Goal: Transaction & Acquisition: Purchase product/service

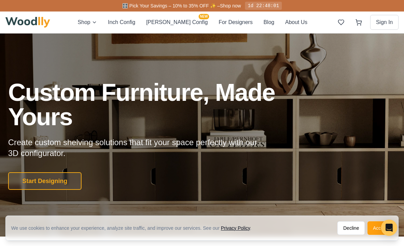
click at [97, 26] on button "Shop" at bounding box center [87, 22] width 19 height 9
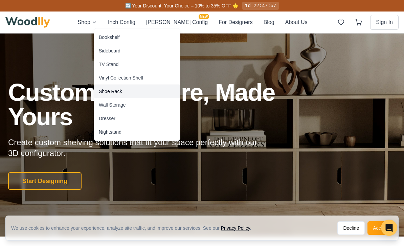
click at [123, 93] on div "Shoe Rack" at bounding box center [137, 92] width 86 height 14
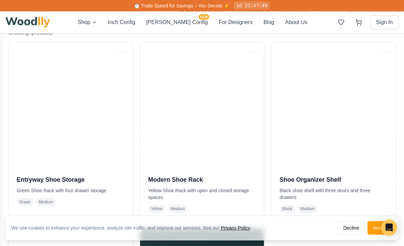
scroll to position [142, 0]
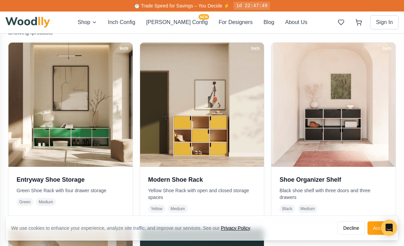
click at [73, 182] on h3 "Entryway Shoe Storage" at bounding box center [71, 179] width 108 height 9
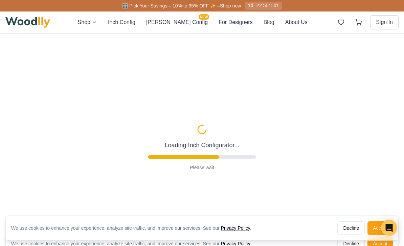
type input "67"
type input "2"
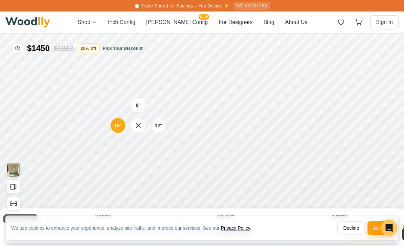
click at [137, 103] on div "9"" at bounding box center [138, 105] width 5 height 7
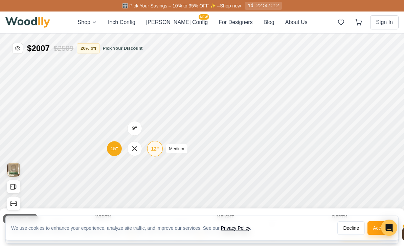
click at [158, 147] on div "12"" at bounding box center [155, 148] width 8 height 7
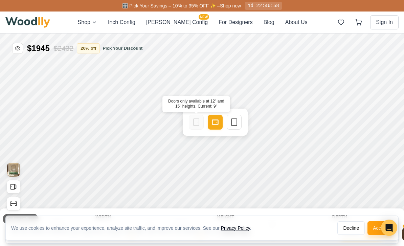
click at [199, 119] on icon at bounding box center [196, 122] width 8 height 8
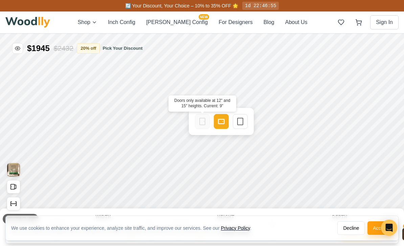
click at [203, 119] on icon at bounding box center [202, 121] width 8 height 8
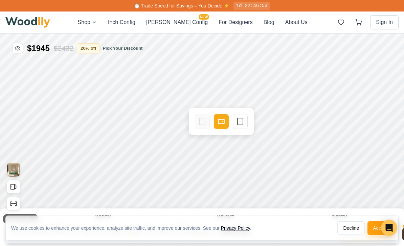
click at [239, 121] on icon at bounding box center [240, 121] width 8 height 8
click at [220, 122] on icon at bounding box center [222, 121] width 8 height 8
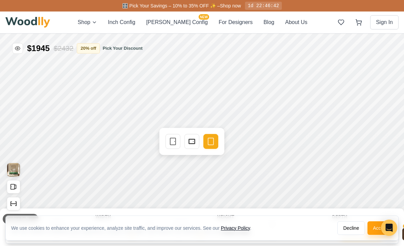
click at [174, 141] on icon at bounding box center [173, 141] width 8 height 8
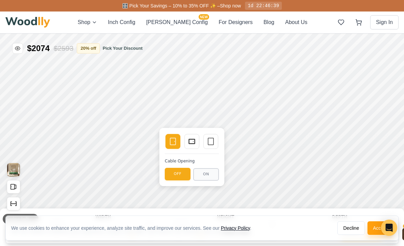
click at [191, 138] on icon at bounding box center [192, 141] width 8 height 8
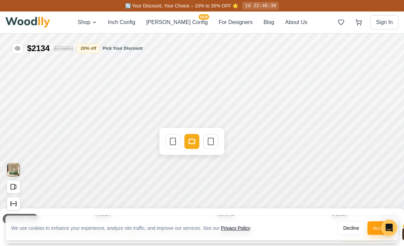
click at [212, 138] on icon at bounding box center [211, 141] width 8 height 8
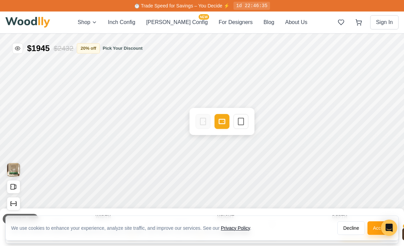
click at [240, 119] on icon at bounding box center [241, 121] width 8 height 8
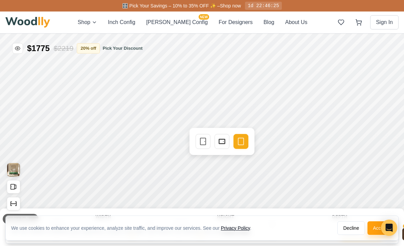
click at [203, 138] on icon at bounding box center [203, 141] width 8 height 8
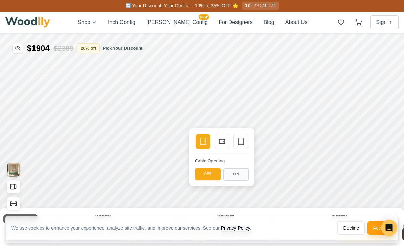
click at [221, 139] on rect at bounding box center [222, 141] width 6 height 5
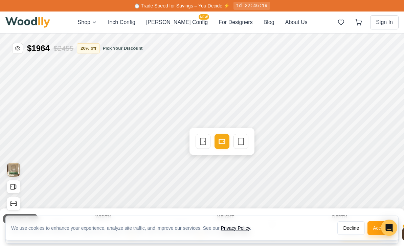
click at [205, 138] on rect at bounding box center [202, 141] width 5 height 7
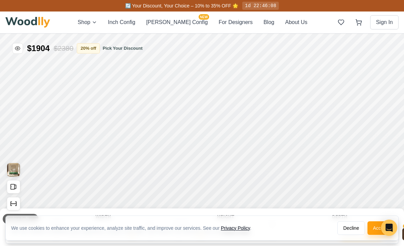
click at [10, 185] on icon "Open All Doors and Drawers" at bounding box center [13, 186] width 7 height 7
click at [14, 186] on rect "Open All Doors and Drawers" at bounding box center [13, 186] width 4 height 5
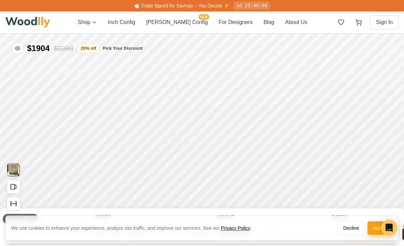
click at [11, 183] on icon "Open All Doors and Drawers" at bounding box center [13, 186] width 7 height 7
click at [13, 200] on icon "Show Dimensions" at bounding box center [13, 203] width 7 height 7
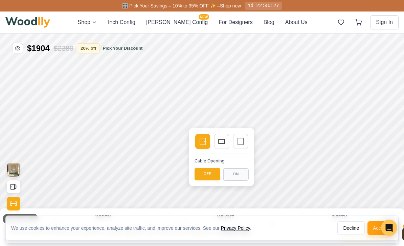
click at [242, 141] on icon at bounding box center [241, 141] width 8 height 8
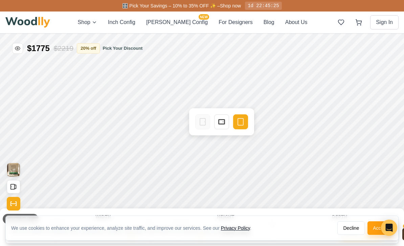
click at [220, 122] on icon at bounding box center [222, 122] width 8 height 8
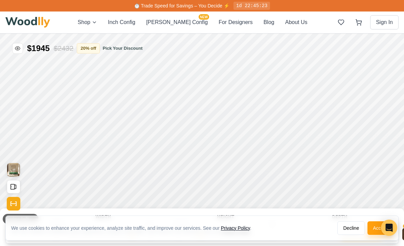
click at [372, 228] on button "Accept" at bounding box center [380, 228] width 25 height 14
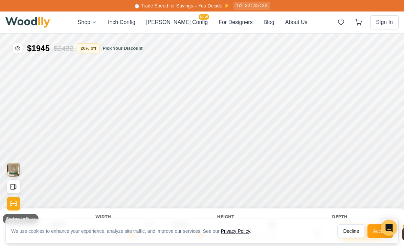
click at [368, 231] on button "Accept" at bounding box center [380, 231] width 25 height 14
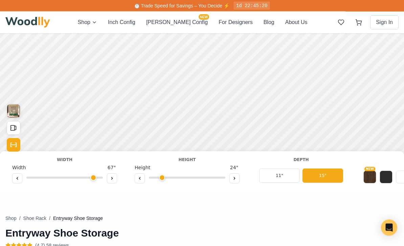
scroll to position [69, 0]
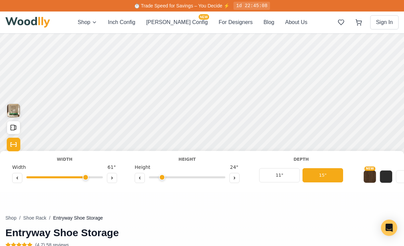
type input "61"
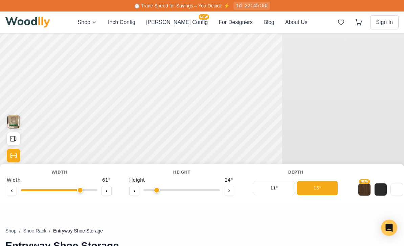
scroll to position [0, 7]
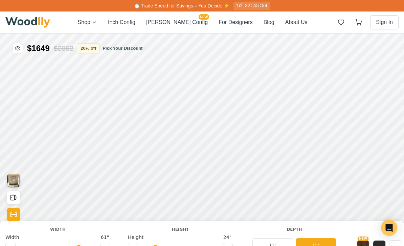
click at [131, 244] on button at bounding box center [133, 248] width 10 height 10
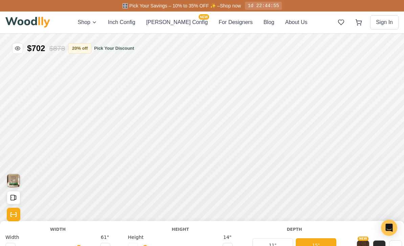
click at [227, 245] on button at bounding box center [228, 248] width 10 height 10
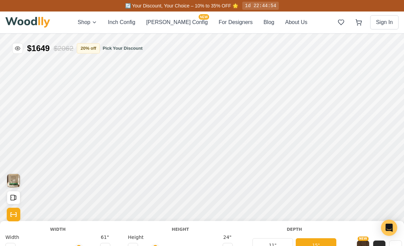
click at [229, 246] on icon at bounding box center [228, 248] width 4 height 4
click at [230, 245] on button at bounding box center [228, 248] width 10 height 10
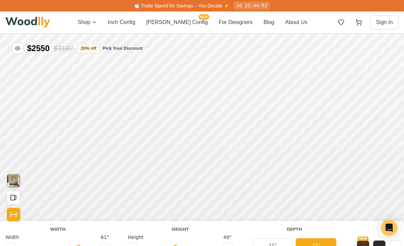
click at [135, 246] on icon at bounding box center [133, 248] width 4 height 4
click at [133, 246] on icon at bounding box center [133, 248] width 4 height 4
click at [134, 246] on icon at bounding box center [133, 248] width 4 height 4
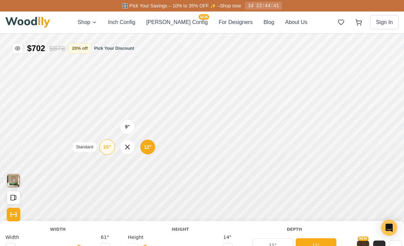
click at [108, 147] on div "15"" at bounding box center [107, 146] width 8 height 7
click at [229, 246] on icon at bounding box center [228, 248] width 4 height 4
type input "2"
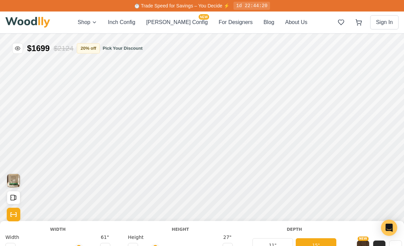
click at [277, 241] on button "11"" at bounding box center [272, 245] width 41 height 14
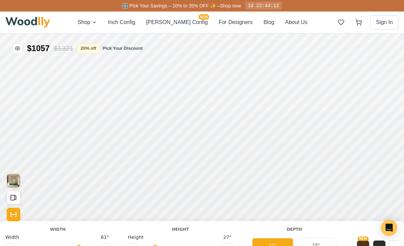
click at [313, 240] on button "15"" at bounding box center [316, 245] width 41 height 14
click at [274, 240] on button "11"" at bounding box center [272, 245] width 41 height 14
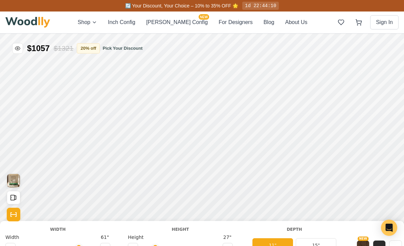
click at [317, 243] on button "15"" at bounding box center [316, 245] width 41 height 14
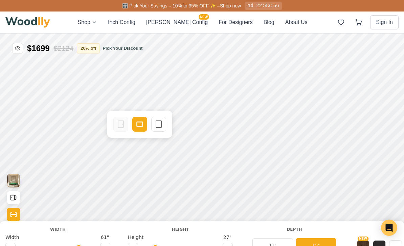
click at [9, 246] on button at bounding box center [10, 248] width 10 height 10
click at [4, 246] on div "Width Width 60 "" at bounding box center [58, 239] width 116 height 27
click at [7, 245] on button at bounding box center [10, 248] width 10 height 10
click at [5, 246] on button at bounding box center [10, 248] width 10 height 10
click at [8, 246] on button at bounding box center [10, 248] width 10 height 10
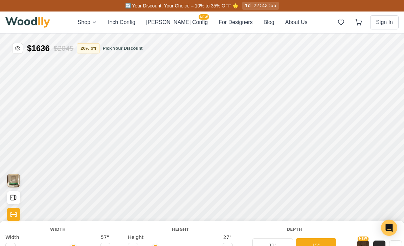
click at [10, 246] on icon at bounding box center [10, 248] width 4 height 4
click at [12, 246] on icon at bounding box center [10, 248] width 4 height 4
click at [14, 246] on button at bounding box center [10, 248] width 10 height 10
click at [8, 243] on button at bounding box center [10, 248] width 10 height 10
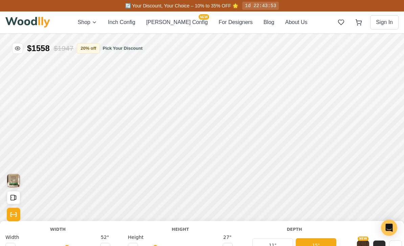
click at [7, 243] on button at bounding box center [10, 248] width 10 height 10
click at [7, 244] on button at bounding box center [10, 248] width 10 height 10
click at [6, 242] on div "Width 50 "" at bounding box center [57, 244] width 105 height 20
click at [9, 243] on button at bounding box center [10, 248] width 10 height 10
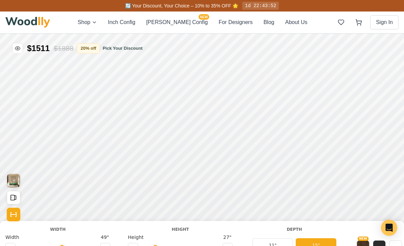
click at [11, 244] on button at bounding box center [10, 248] width 10 height 10
click at [13, 243] on button at bounding box center [10, 248] width 10 height 10
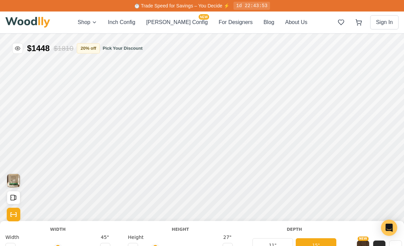
click at [104, 246] on button at bounding box center [105, 248] width 10 height 10
click at [98, 245] on div at bounding box center [57, 249] width 105 height 10
click at [97, 245] on div at bounding box center [57, 249] width 105 height 10
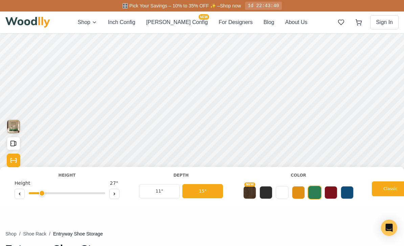
scroll to position [52, 0]
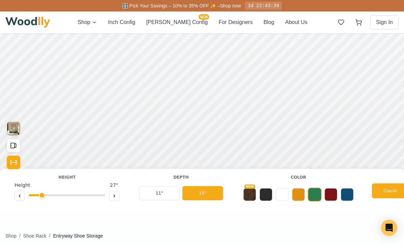
click at [246, 195] on button "NEW" at bounding box center [249, 194] width 13 height 13
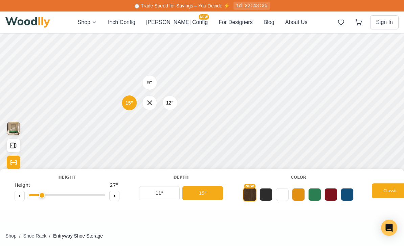
click at [171, 102] on div "12"" at bounding box center [169, 103] width 7 height 7
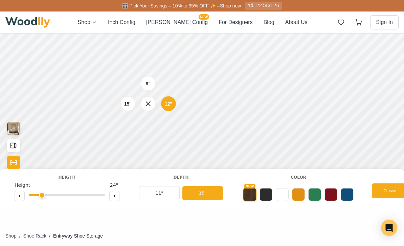
click at [146, 83] on div "9"" at bounding box center [148, 83] width 5 height 7
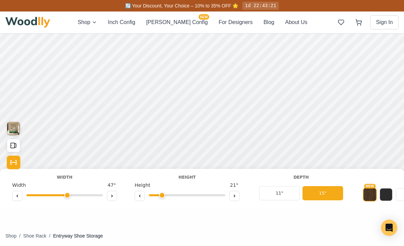
scroll to position [0, 0]
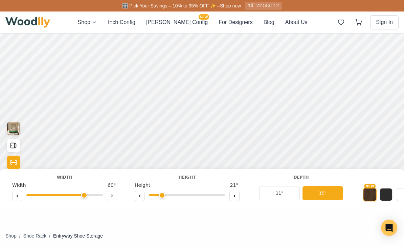
click at [111, 197] on icon at bounding box center [112, 196] width 4 height 4
click at [109, 192] on button at bounding box center [112, 196] width 10 height 10
click at [112, 192] on button at bounding box center [112, 196] width 10 height 10
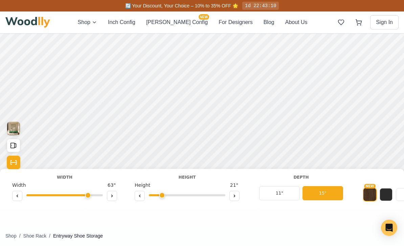
click at [112, 193] on button at bounding box center [112, 196] width 10 height 10
type input "64"
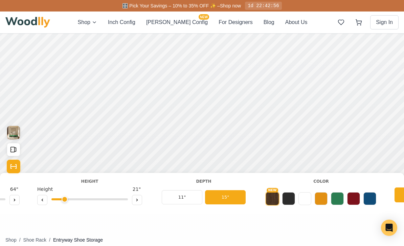
scroll to position [0, 100]
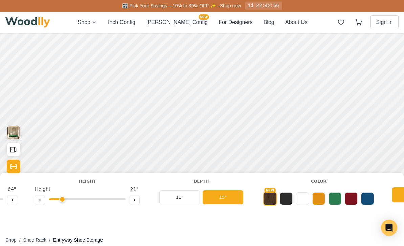
click at [320, 199] on button at bounding box center [318, 198] width 13 height 13
click at [301, 203] on button at bounding box center [302, 198] width 13 height 13
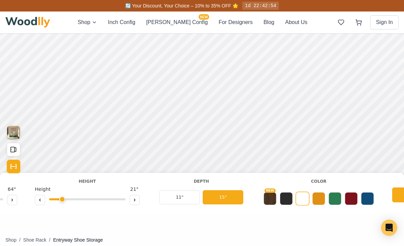
click at [286, 199] on button at bounding box center [286, 198] width 13 height 13
click at [301, 199] on button at bounding box center [302, 198] width 13 height 13
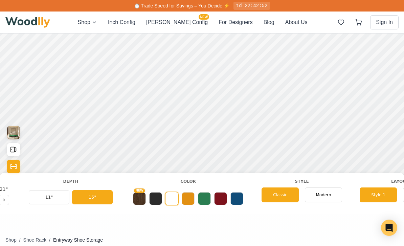
scroll to position [0, 231]
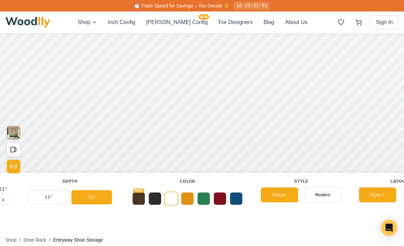
click at [323, 195] on span "Modern" at bounding box center [322, 195] width 15 height 6
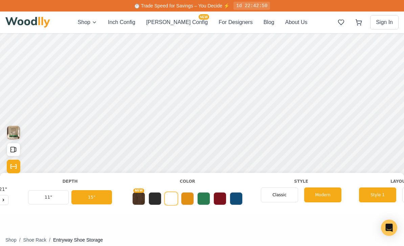
click at [287, 194] on div "Classic" at bounding box center [279, 195] width 37 height 15
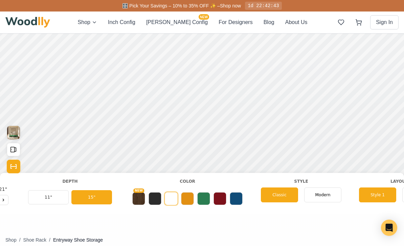
click at [326, 192] on span "Modern" at bounding box center [322, 195] width 15 height 6
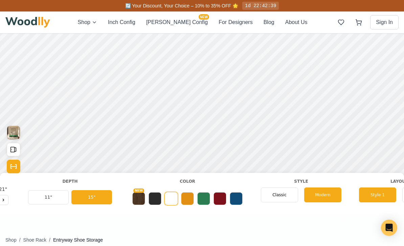
click at [283, 196] on span "Classic" at bounding box center [279, 195] width 14 height 6
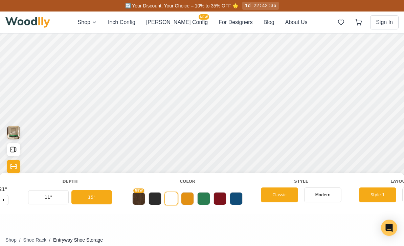
click at [326, 188] on div "Modern" at bounding box center [322, 195] width 37 height 15
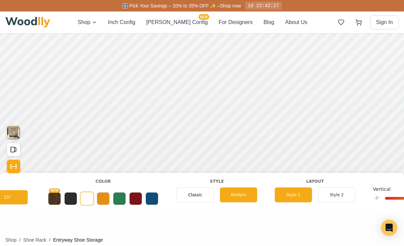
scroll to position [0, 317]
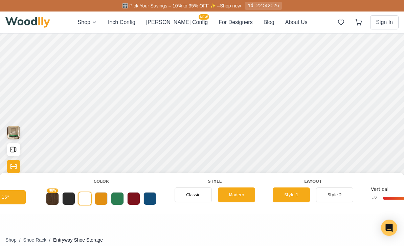
click at [332, 193] on button "Style 2" at bounding box center [334, 195] width 37 height 15
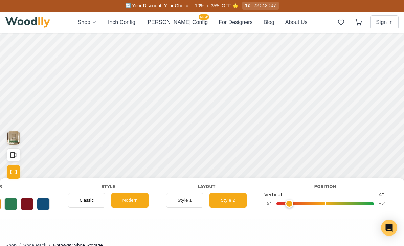
scroll to position [0, 425]
click at [188, 195] on button "Style 1" at bounding box center [183, 200] width 37 height 15
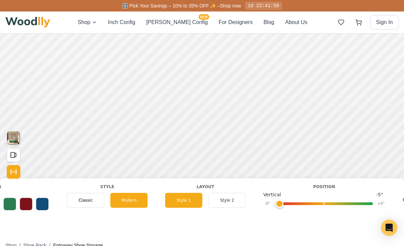
type input "-5"
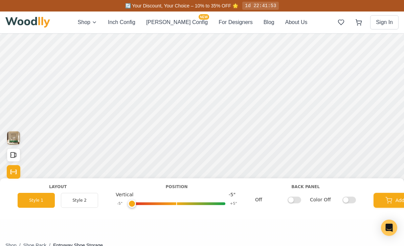
scroll to position [0, 573]
click at [293, 198] on input "Off" at bounding box center [294, 199] width 14 height 7
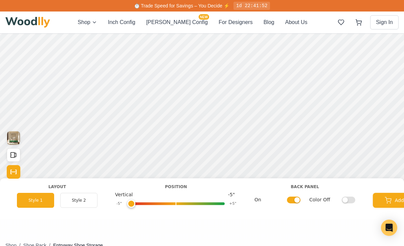
click at [296, 198] on input "On" at bounding box center [294, 199] width 14 height 7
click at [294, 199] on input "Off" at bounding box center [294, 199] width 14 height 7
click at [300, 199] on input "On" at bounding box center [294, 199] width 14 height 7
checkbox input "false"
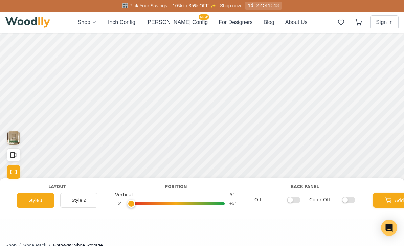
click at [349, 200] on input "Color Off" at bounding box center [349, 199] width 14 height 7
checkbox input "true"
click at [300, 201] on input "Off" at bounding box center [294, 199] width 14 height 7
checkbox input "true"
click at [352, 197] on input "Color On" at bounding box center [349, 199] width 14 height 7
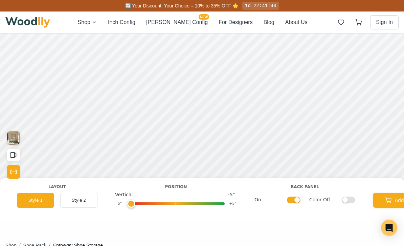
click at [351, 198] on input "Color Off" at bounding box center [349, 199] width 14 height 7
click at [350, 197] on input "Color On" at bounding box center [349, 199] width 14 height 7
click at [349, 197] on input "Color Off" at bounding box center [349, 199] width 14 height 7
checkbox input "true"
click at [299, 197] on input "On" at bounding box center [294, 199] width 14 height 7
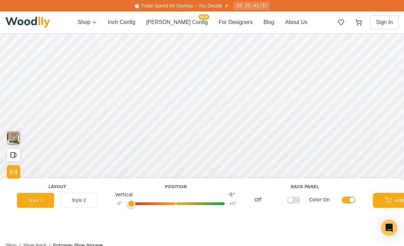
click at [293, 200] on input "Off" at bounding box center [294, 199] width 14 height 7
checkbox input "true"
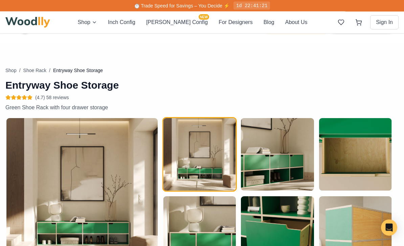
scroll to position [218, 0]
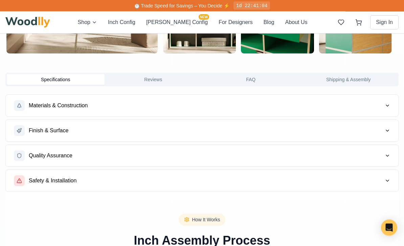
scroll to position [434, 0]
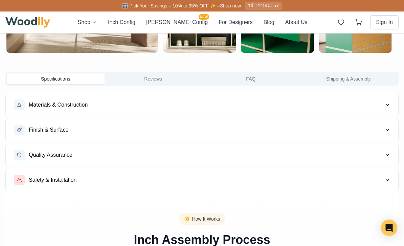
click at [41, 108] on span "Materials & Construction" at bounding box center [58, 105] width 59 height 8
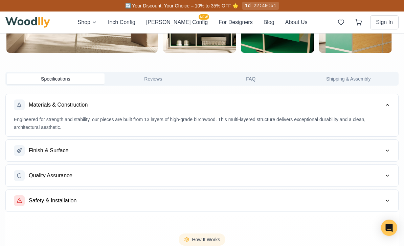
click at [41, 147] on span "Finish & Surface" at bounding box center [49, 151] width 40 height 8
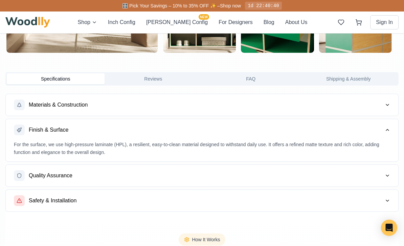
click at [43, 172] on span "Quality Assurance" at bounding box center [51, 176] width 44 height 8
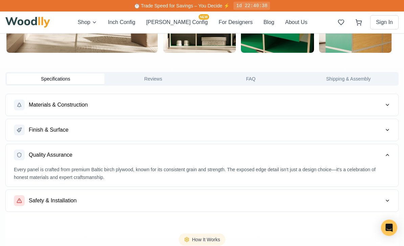
click at [43, 196] on div "Safety & Installation" at bounding box center [45, 200] width 63 height 11
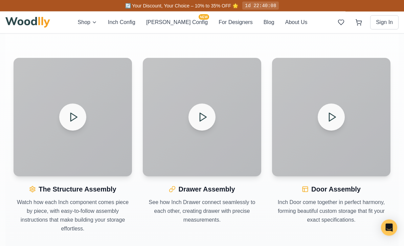
scroll to position [730, 0]
click at [73, 116] on icon at bounding box center [73, 117] width 11 height 11
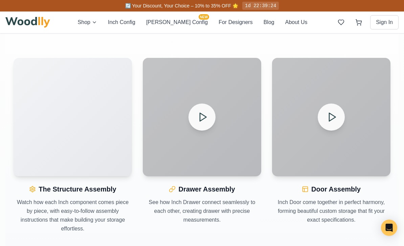
click at [199, 120] on icon at bounding box center [202, 117] width 11 height 11
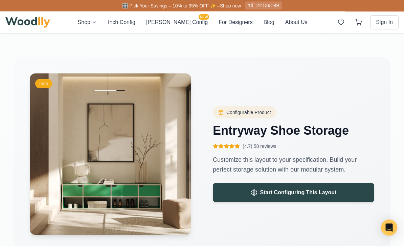
scroll to position [936, 0]
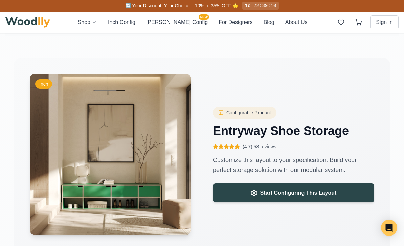
click at [173, 22] on button "[PERSON_NAME] Config NEW" at bounding box center [177, 22] width 62 height 8
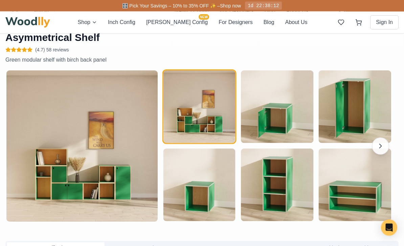
scroll to position [501, 0]
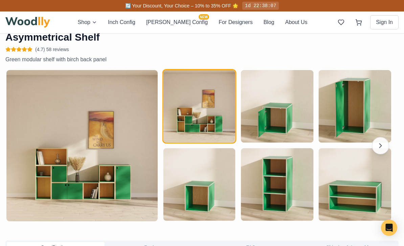
click at [28, 32] on div "Shop Inch Config [PERSON_NAME] Config NEW For Designers Blog About Us Sign In" at bounding box center [201, 23] width 393 height 22
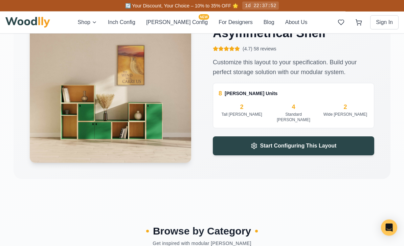
scroll to position [1229, 0]
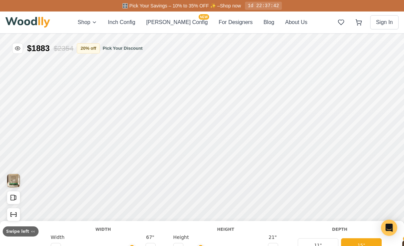
click at [95, 16] on div "Shop Inch Config [PERSON_NAME] Config NEW For Designers Blog About Us Sign In" at bounding box center [201, 23] width 393 height 22
click at [103, 17] on div "Shop Inch Config [PERSON_NAME] Config NEW For Designers Blog About Us Sign In" at bounding box center [201, 23] width 393 height 22
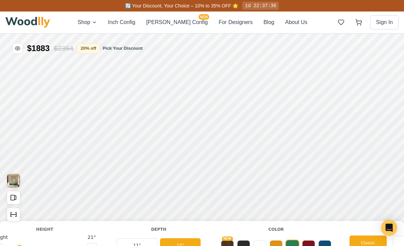
scroll to position [0, 136]
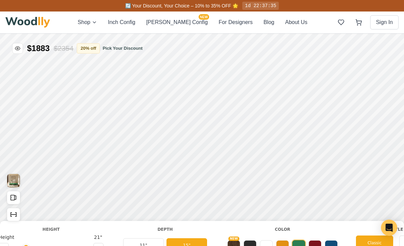
click at [281, 246] on button at bounding box center [282, 246] width 13 height 13
click at [301, 246] on button at bounding box center [298, 246] width 13 height 13
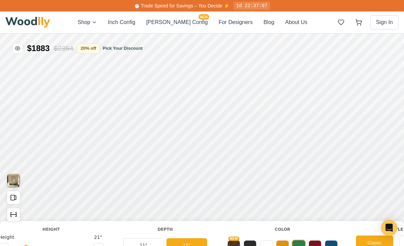
click at [314, 246] on button at bounding box center [315, 246] width 13 height 13
click at [331, 245] on button at bounding box center [331, 246] width 13 height 13
click at [281, 246] on button at bounding box center [282, 246] width 13 height 13
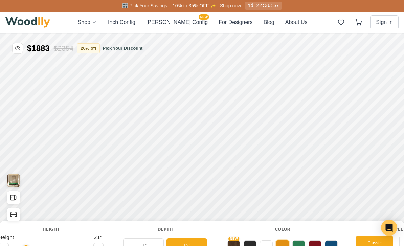
click at [266, 246] on button at bounding box center [266, 246] width 13 height 13
click at [285, 246] on button at bounding box center [282, 246] width 13 height 13
click at [262, 246] on button at bounding box center [266, 246] width 13 height 13
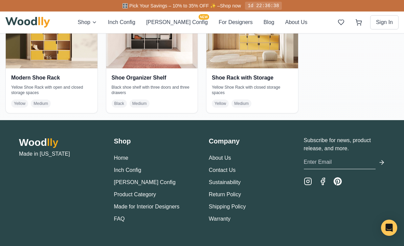
scroll to position [1200, 0]
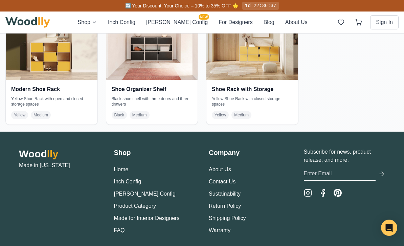
click at [119, 232] on link "FAQ" at bounding box center [119, 230] width 11 height 6
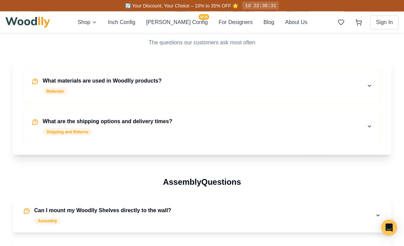
scroll to position [177, 0]
click at [60, 127] on div "What are the shipping options and delivery times? Shipping and Returns" at bounding box center [108, 126] width 130 height 18
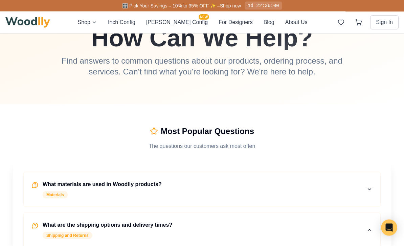
scroll to position [0, 0]
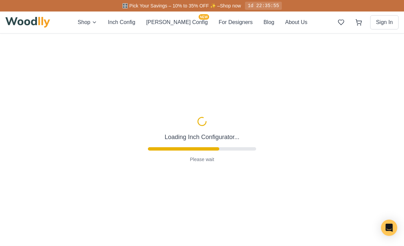
type input "67"
type input "2"
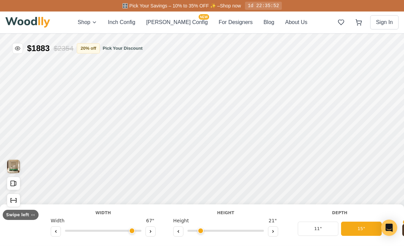
click at [101, 16] on div "Shop Inch Config [PERSON_NAME] Config NEW For Designers Blog About Us Sign In" at bounding box center [201, 23] width 393 height 22
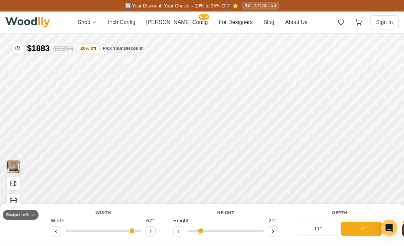
click at [100, 17] on div "Shop Inch Config [PERSON_NAME] Config NEW For Designers Blog About Us Sign In" at bounding box center [201, 23] width 393 height 22
click at [97, 19] on button "Shop" at bounding box center [87, 22] width 19 height 8
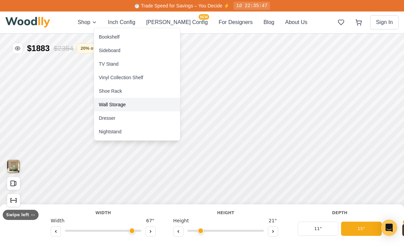
click at [110, 100] on div "Wall Storage" at bounding box center [137, 105] width 86 height 14
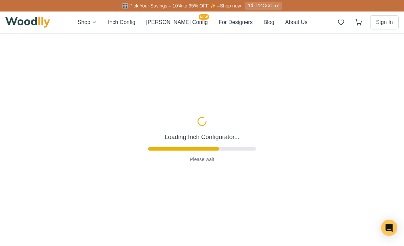
type input "67"
type input "2"
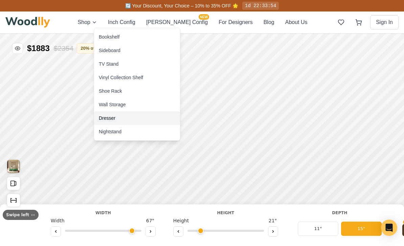
click at [97, 119] on div "Dresser" at bounding box center [137, 118] width 86 height 14
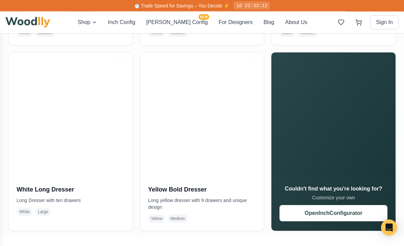
scroll to position [497, 0]
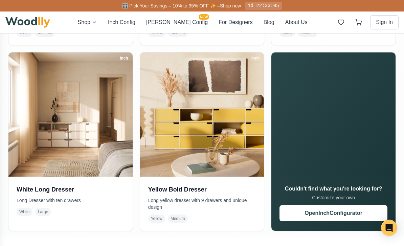
click at [162, 189] on h3 "Yellow Bold Dresser" at bounding box center [202, 189] width 108 height 9
